Goal: Task Accomplishment & Management: Manage account settings

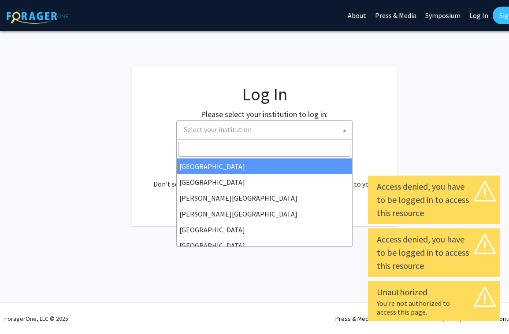
click at [275, 137] on span "Select your institution" at bounding box center [266, 130] width 172 height 18
select select "34"
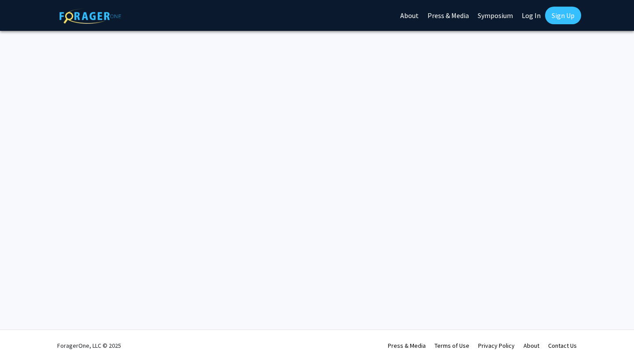
click at [508, 12] on link "Log In" at bounding box center [532, 15] width 28 height 31
click at [508, 18] on link "Log In" at bounding box center [532, 15] width 28 height 31
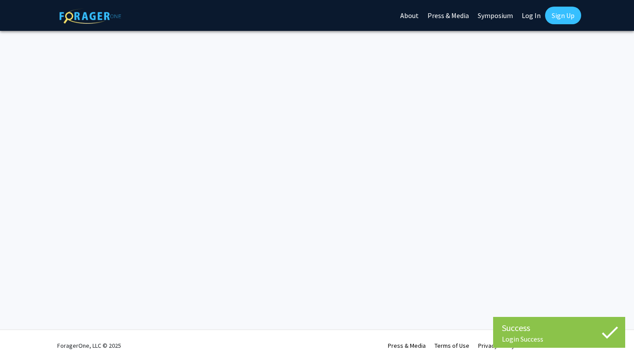
click at [101, 10] on img at bounding box center [90, 15] width 62 height 15
click at [96, 19] on img at bounding box center [90, 15] width 62 height 15
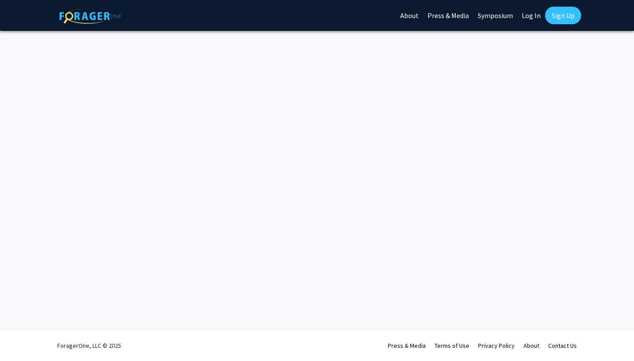
click at [557, 21] on link "Sign Up" at bounding box center [563, 16] width 36 height 18
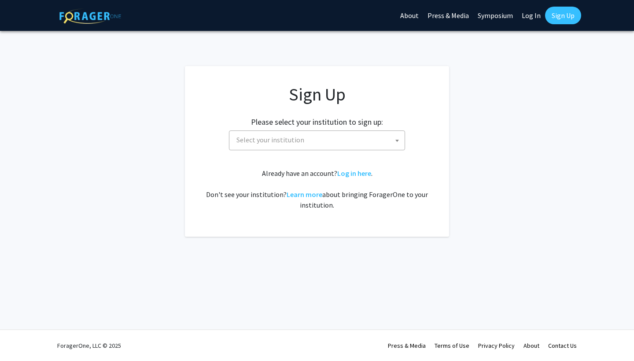
click at [537, 27] on link "Log In" at bounding box center [532, 15] width 28 height 31
click at [534, 16] on link "Log In" at bounding box center [532, 15] width 28 height 31
click at [533, 18] on link "Log In" at bounding box center [532, 15] width 28 height 31
click at [363, 150] on div "Sign Up Please select your institution to sign up: Baylor University Brandeis U…" at bounding box center [317, 147] width 229 height 126
click at [353, 175] on link "Log in here" at bounding box center [354, 173] width 34 height 9
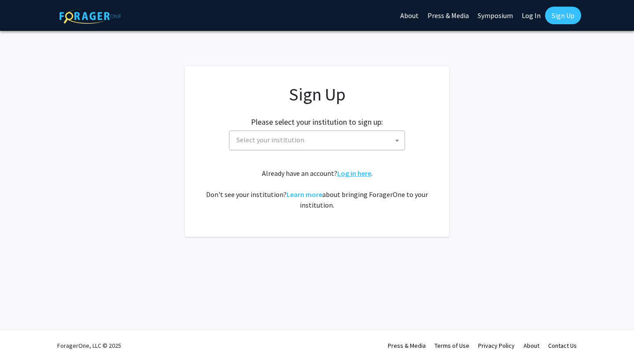
click at [356, 172] on link "Log in here" at bounding box center [354, 173] width 34 height 9
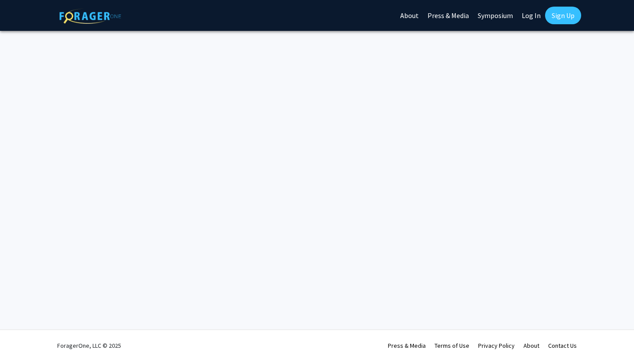
click at [560, 12] on link "Sign Up" at bounding box center [563, 16] width 36 height 18
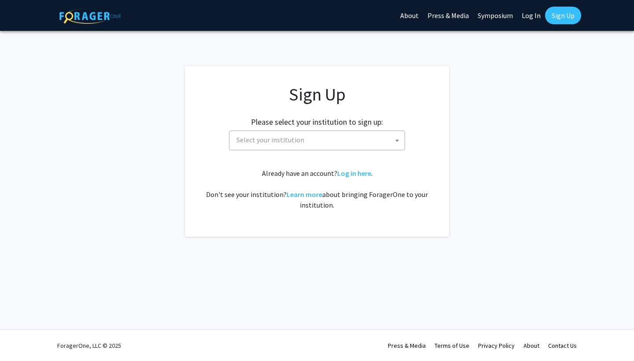
click at [351, 150] on div "Sign Up Please select your institution to sign up: Baylor University Brandeis U…" at bounding box center [317, 147] width 229 height 126
click at [349, 172] on link "Log in here" at bounding box center [354, 173] width 34 height 9
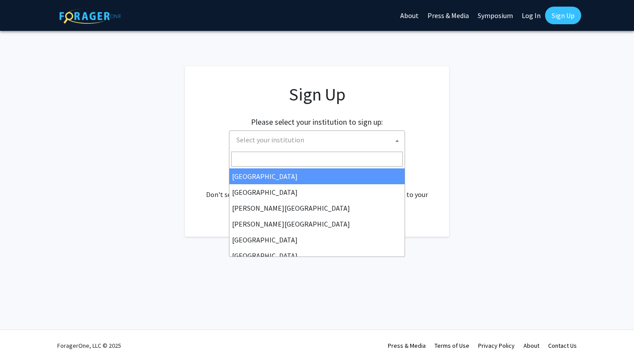
click at [348, 146] on span "Select your institution" at bounding box center [319, 140] width 172 height 18
select select "34"
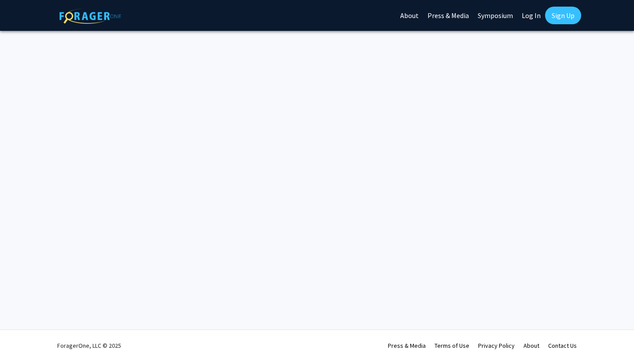
click at [413, 15] on link "About" at bounding box center [409, 15] width 27 height 31
click at [527, 20] on link "Log In" at bounding box center [532, 15] width 28 height 31
